Goal: Transaction & Acquisition: Obtain resource

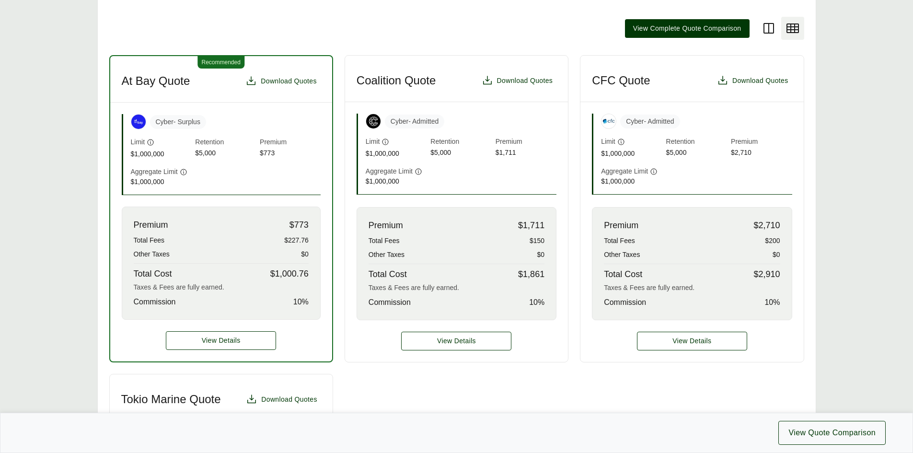
scroll to position [288, 0]
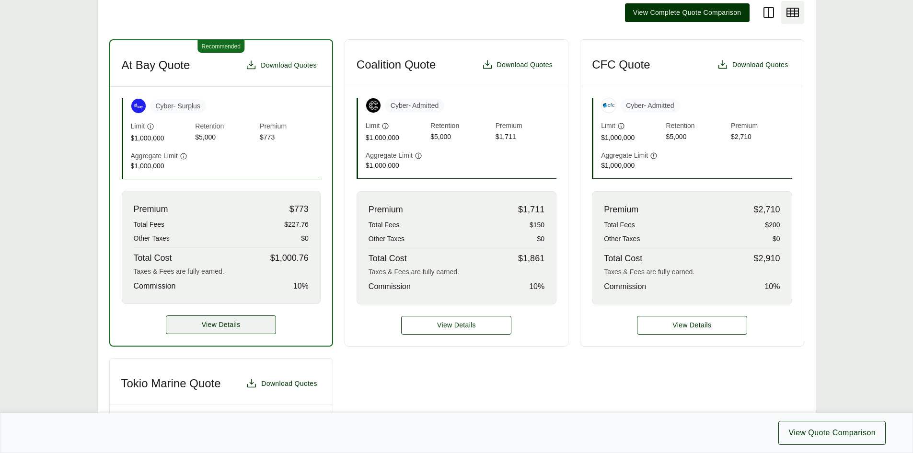
click at [207, 320] on span "View Details" at bounding box center [221, 325] width 39 height 10
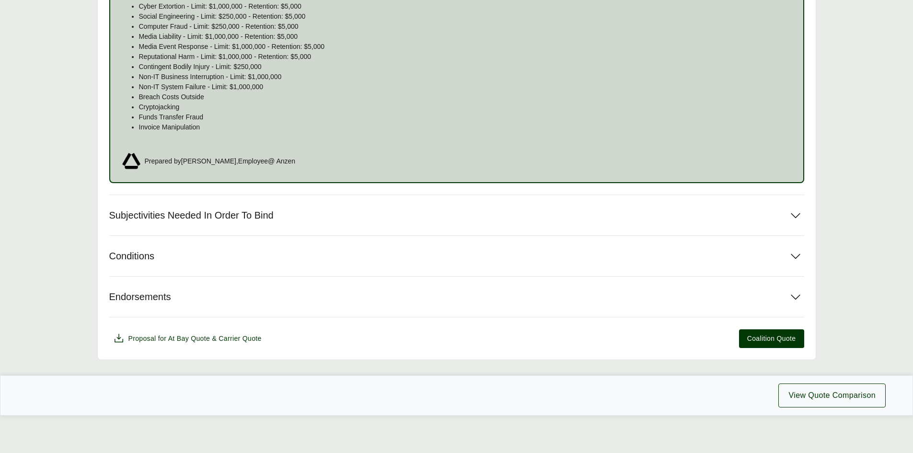
scroll to position [716, 0]
click at [166, 215] on span "Subjectivities Needed In Order To Bind" at bounding box center [191, 215] width 164 height 12
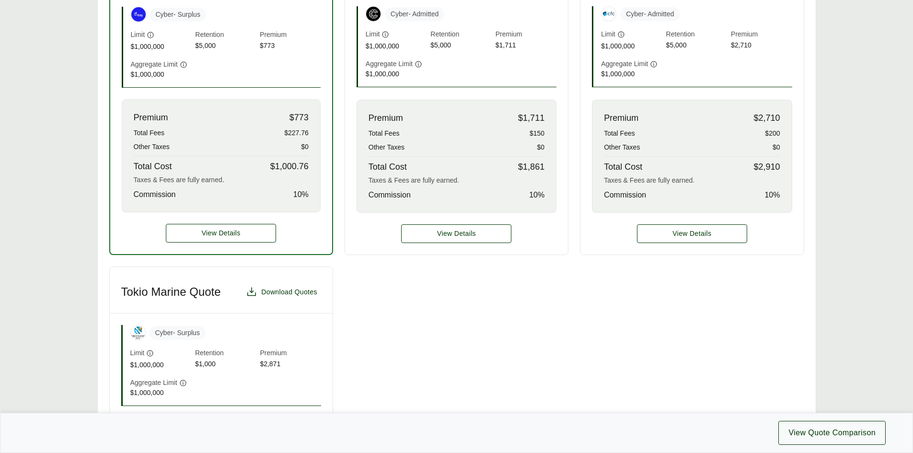
scroll to position [384, 0]
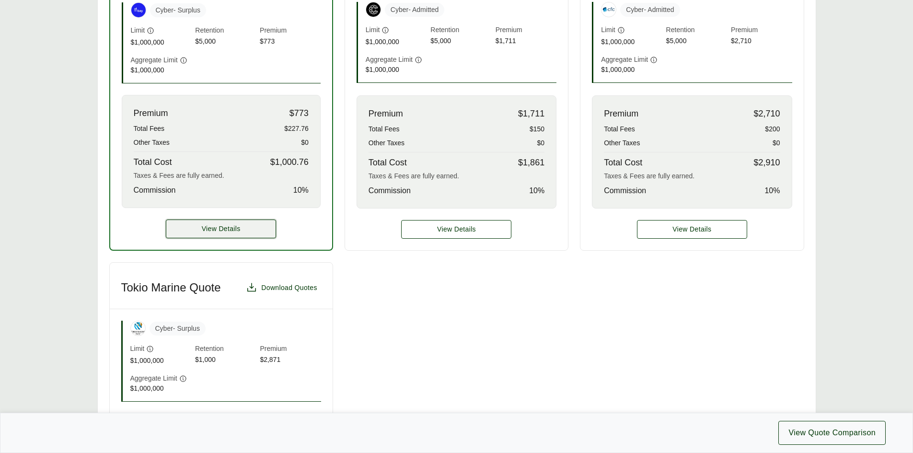
click at [243, 234] on button "View Details" at bounding box center [221, 229] width 110 height 19
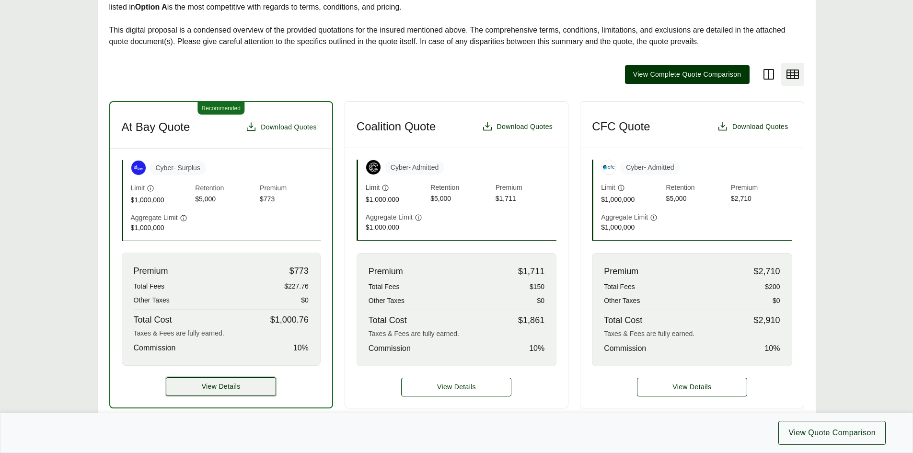
scroll to position [192, 0]
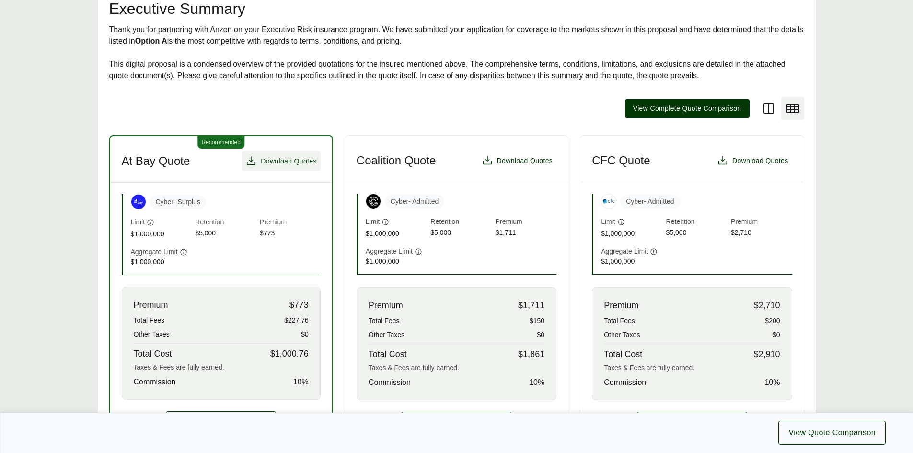
click at [274, 164] on span "Download Quotes" at bounding box center [289, 161] width 56 height 10
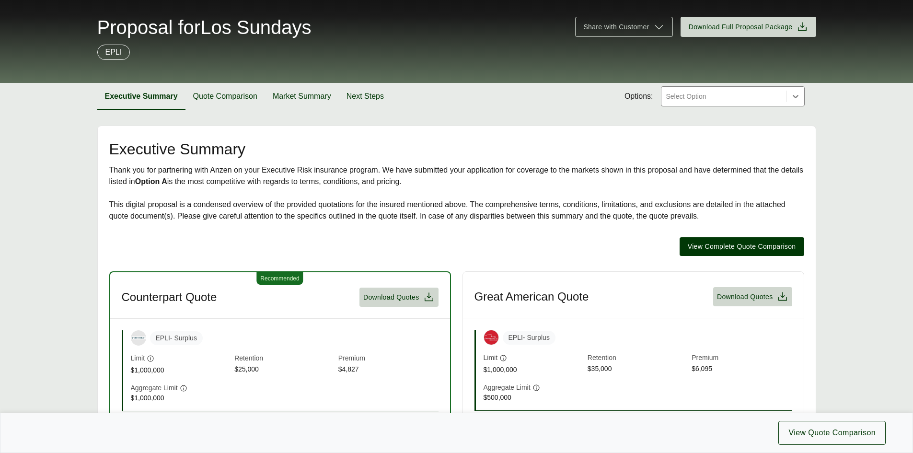
scroll to position [192, 0]
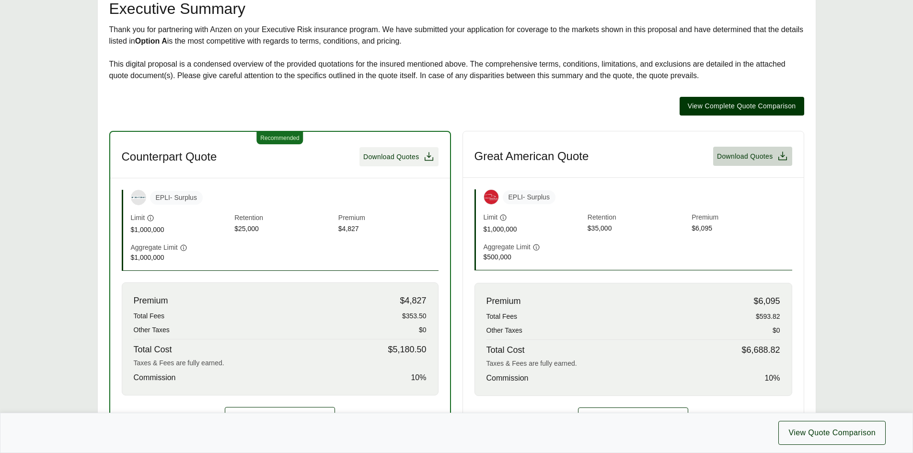
click at [381, 159] on span "Download Quotes" at bounding box center [391, 157] width 56 height 10
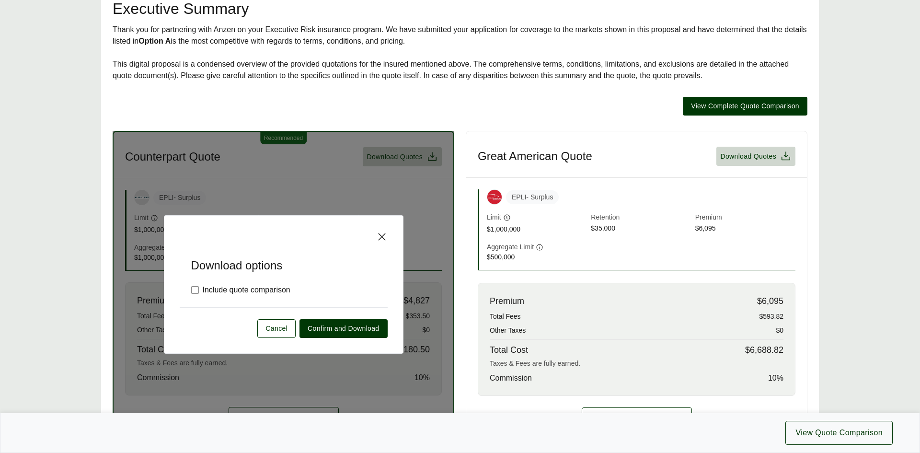
click at [324, 175] on div "Download options Include quote comparison Cancel Confirm and Download" at bounding box center [284, 284] width 342 height 307
click at [333, 329] on span "Confirm and Download" at bounding box center [343, 329] width 71 height 10
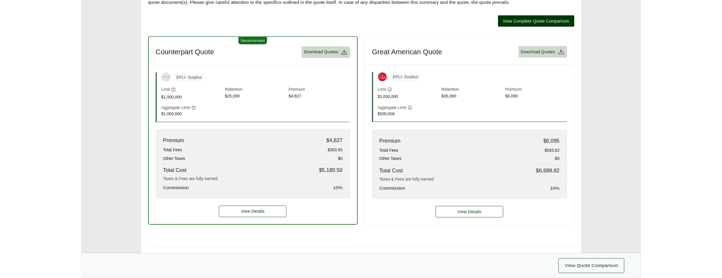
scroll to position [384, 0]
